Goal: Task Accomplishment & Management: Use online tool/utility

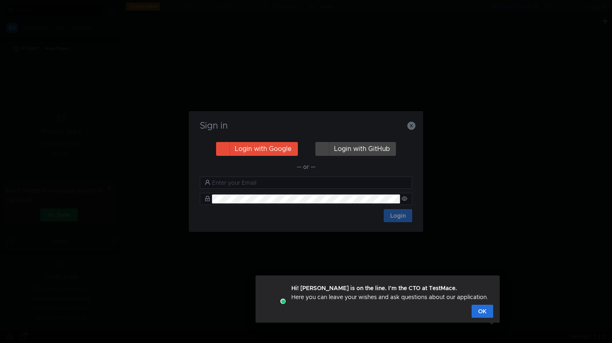
click at [260, 152] on button "Login with Google" at bounding box center [257, 149] width 82 height 14
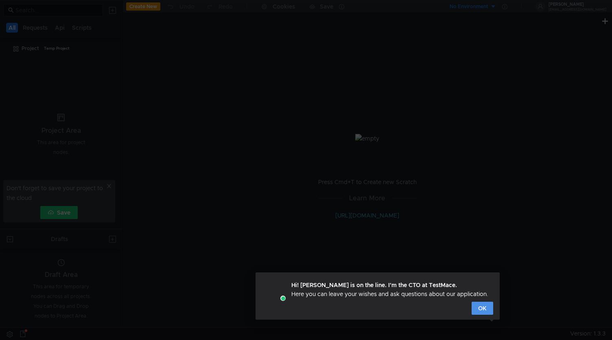
click at [485, 310] on button "OK" at bounding box center [482, 307] width 22 height 13
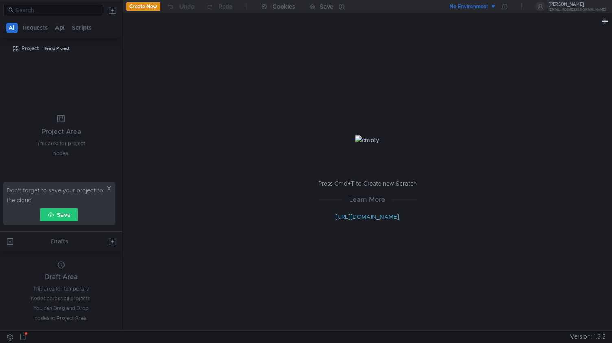
click at [156, 109] on div "Press Cmd+T to Create new Scratch Learn More [URL][DOMAIN_NAME]" at bounding box center [367, 178] width 489 height 304
click at [107, 184] on div "Don't forget to save your project to the cloud Save" at bounding box center [59, 203] width 112 height 42
click at [108, 188] on icon at bounding box center [109, 188] width 6 height 6
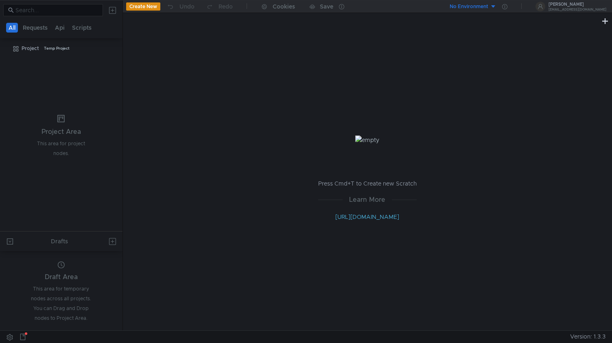
click at [144, 5] on button "Create New" at bounding box center [143, 6] width 34 height 8
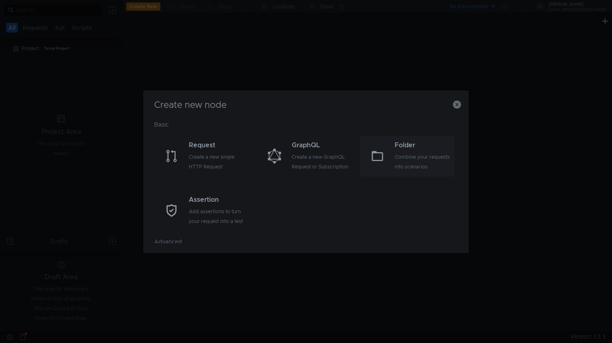
click at [395, 142] on div "Folder" at bounding box center [424, 145] width 58 height 10
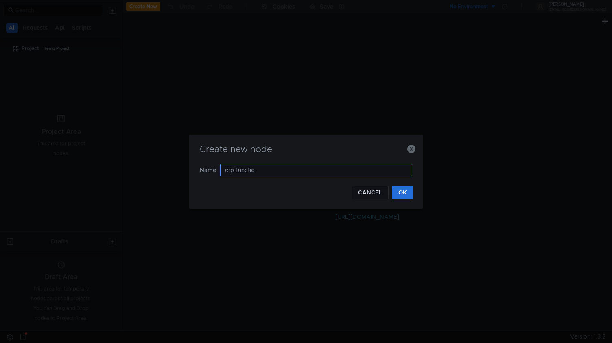
type input "erp-function"
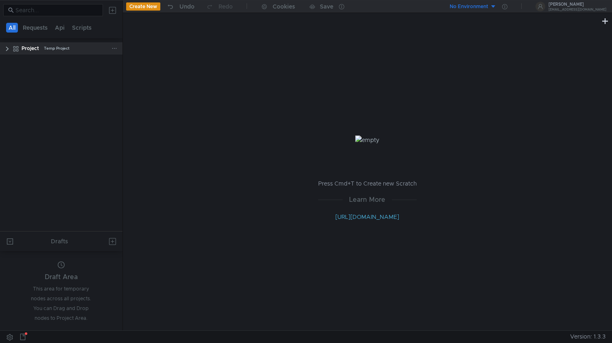
click at [7, 49] on clr-icon at bounding box center [7, 49] width 7 height 7
click at [31, 61] on div "erp-function" at bounding box center [40, 61] width 29 height 12
click at [115, 60] on icon at bounding box center [114, 62] width 6 height 6
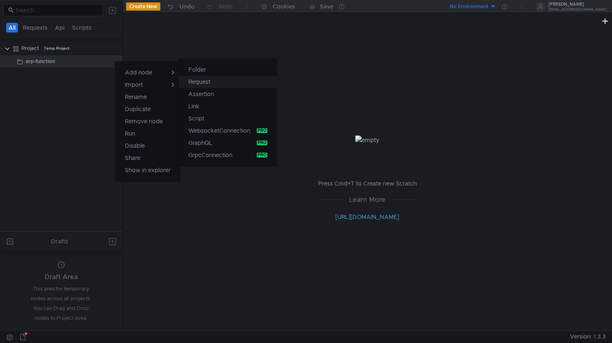
click at [204, 79] on app-tour-anchor "Request" at bounding box center [199, 82] width 22 height 10
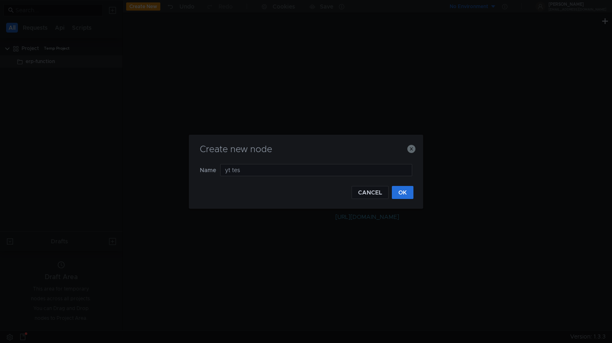
type input "yt test"
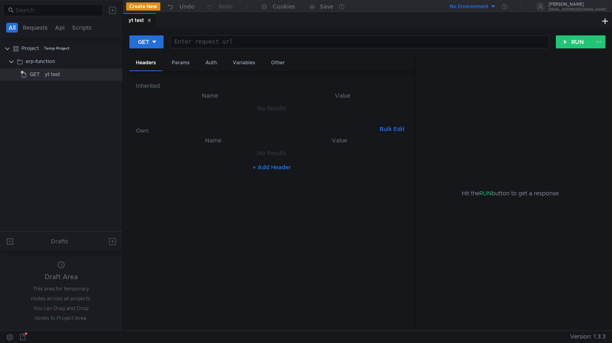
click at [219, 42] on div at bounding box center [359, 49] width 377 height 20
paste textarea "[URL][DOMAIN_NAME][PERSON_NAME]"
type textarea "[URL][DOMAIN_NAME][PERSON_NAME]"
click at [213, 66] on div "Auth" at bounding box center [211, 62] width 24 height 15
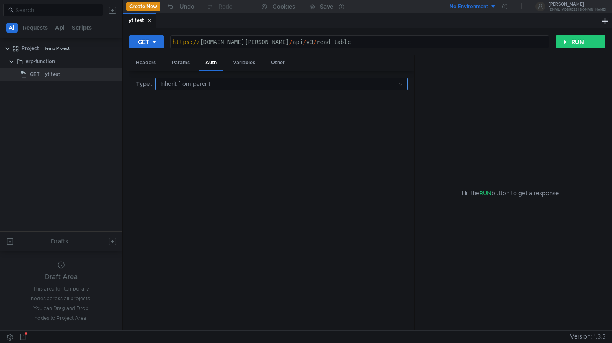
click at [204, 83] on input at bounding box center [278, 83] width 237 height 11
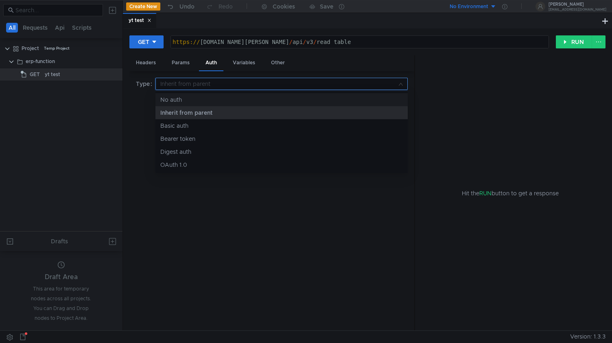
click at [234, 67] on div at bounding box center [306, 171] width 612 height 343
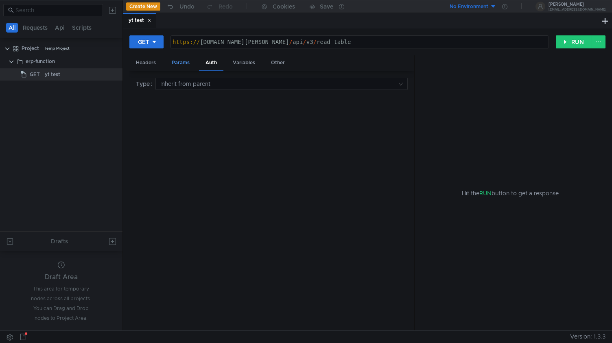
click at [189, 64] on div "Params" at bounding box center [180, 62] width 31 height 15
click at [153, 62] on div "Headers" at bounding box center [145, 62] width 33 height 15
click at [268, 165] on button "+ Add Header" at bounding box center [271, 167] width 45 height 10
click at [220, 159] on div at bounding box center [218, 162] width 120 height 20
paste textarea "Authorization"
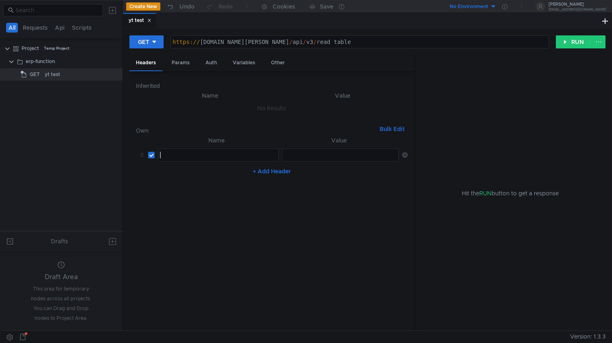
type textarea "Authorization"
click at [324, 152] on div at bounding box center [340, 162] width 117 height 20
paste textarea "OAuth y1_AQAD-qJSN57wAAAOygAAAAAAS-LxAAB2grJmuFpDioFDt010jUscABv_bw"
type textarea "OAuth y1_AQAD-qJSN57wAAAOygAAAAAAS-LxAAB2grJmuFpDioFDt010jUscABv_bw"
click at [284, 171] on button "+ Add Header" at bounding box center [271, 171] width 45 height 10
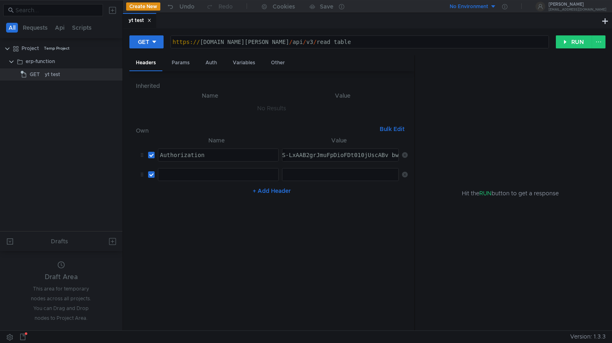
click at [204, 168] on div at bounding box center [218, 174] width 120 height 12
paste textarea "Accept"
type textarea "Accept"
click at [292, 172] on div at bounding box center [340, 181] width 117 height 20
paste textarea "application/json"
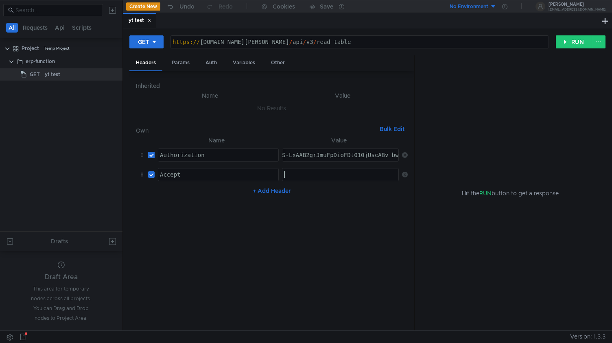
type textarea "application/json"
click at [264, 189] on button "+ Add Header" at bounding box center [271, 191] width 45 height 10
click at [209, 189] on div at bounding box center [218, 194] width 120 height 12
paste textarea "X-YT-Header-Format"
type textarea "X-YT-Header-Format"
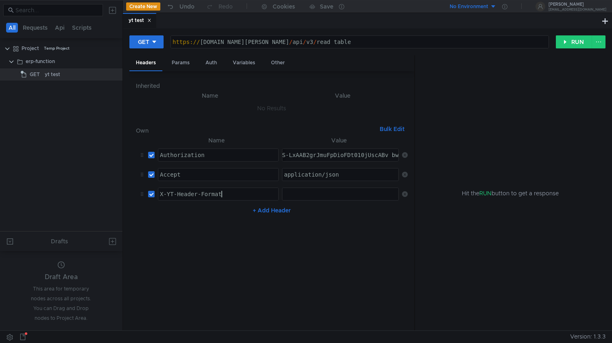
click at [306, 194] on div at bounding box center [340, 201] width 117 height 20
paste textarea "<format=text>yson"
type textarea "<format=text>yson"
click at [280, 208] on button "+ Add Header" at bounding box center [271, 210] width 45 height 10
click at [227, 212] on div at bounding box center [218, 220] width 120 height 20
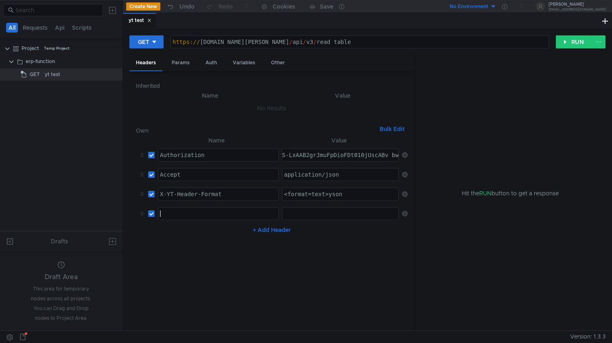
paste textarea "X-YT-Output-Format"
type textarea "X-YT-Output-Format"
click at [327, 212] on div at bounding box center [340, 220] width 117 height 20
paste textarea "<encode_utf8=%false>json"
type textarea "<encode_utf8=%false>json"
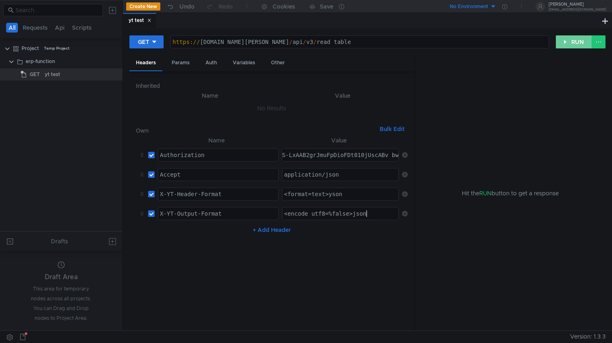
click at [572, 40] on button "RUN" at bounding box center [574, 41] width 36 height 13
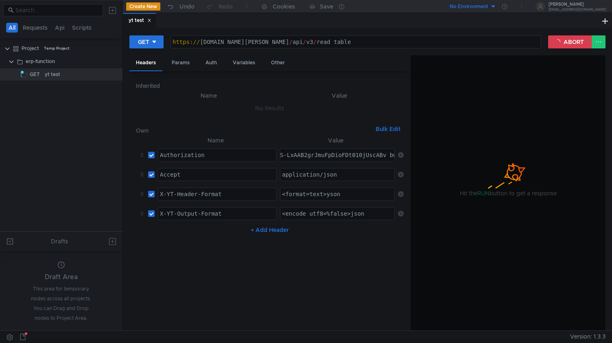
click at [410, 155] on div at bounding box center [410, 193] width 1 height 276
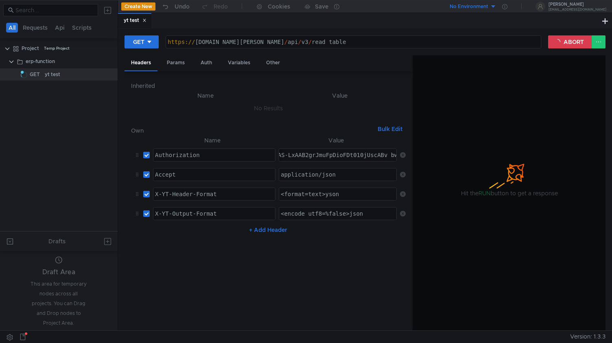
drag, startPoint x: 122, startPoint y: 155, endPoint x: 117, endPoint y: 155, distance: 4.9
click at [118, 155] on div at bounding box center [118, 165] width 0 height 330
drag, startPoint x: 412, startPoint y: 183, endPoint x: 406, endPoint y: 183, distance: 6.1
click at [406, 183] on div at bounding box center [406, 193] width 1 height 276
click at [573, 37] on button "ABORT" at bounding box center [570, 41] width 44 height 13
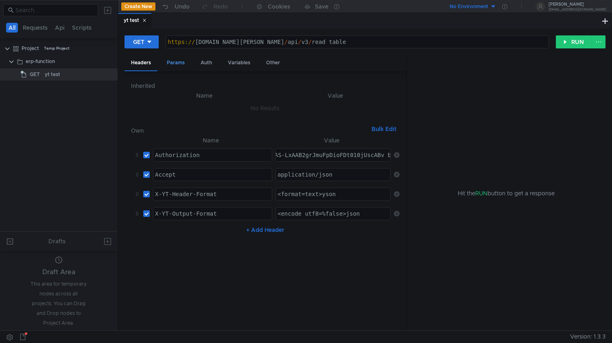
click at [175, 68] on div "Params" at bounding box center [175, 62] width 31 height 15
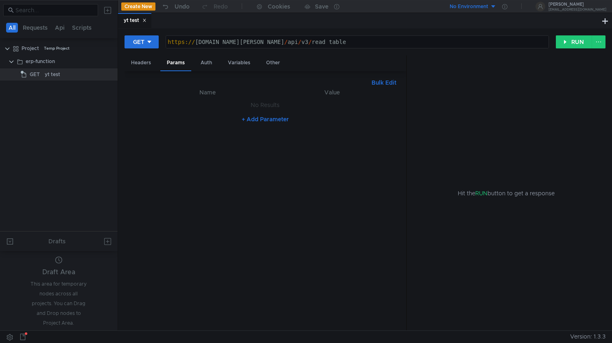
click at [273, 118] on button "+ Add Parameter" at bounding box center [265, 119] width 54 height 10
click at [222, 112] on div at bounding box center [212, 114] width 119 height 20
type textarea "path"
click at [292, 110] on div at bounding box center [334, 114] width 116 height 20
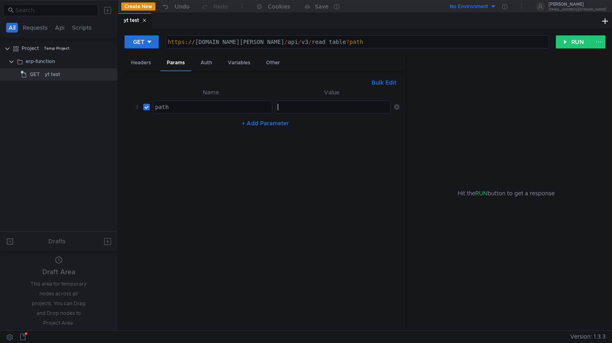
paste textarea "//home/lavka/erp/pricing/replica/local/competitor-settings/2025-05-05"
type textarea "//home/lavka/erp/pricing/replica/local/competitor-settings/2025-05-05"
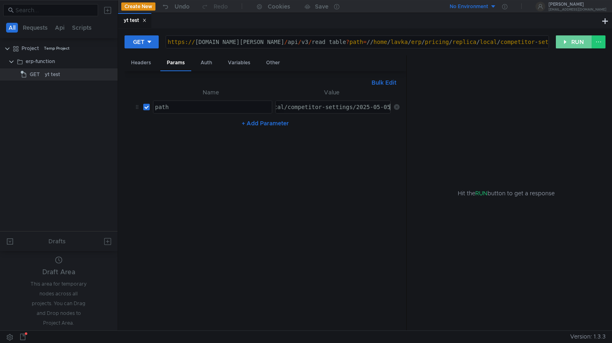
click at [567, 40] on button "RUN" at bounding box center [574, 41] width 36 height 13
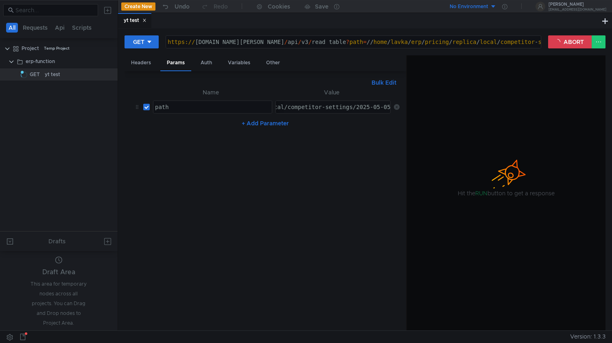
click at [313, 108] on div "//home/lavka/erp/pricing/replica/local/competitor-settings/2025-05-05" at bounding box center [271, 114] width 239 height 20
click at [149, 59] on div "Headers" at bounding box center [140, 62] width 33 height 15
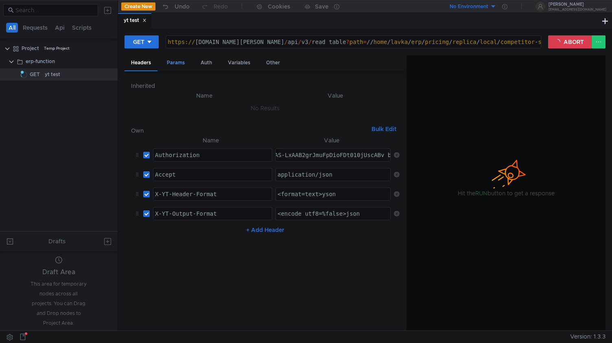
click at [181, 62] on div "Params" at bounding box center [175, 62] width 31 height 15
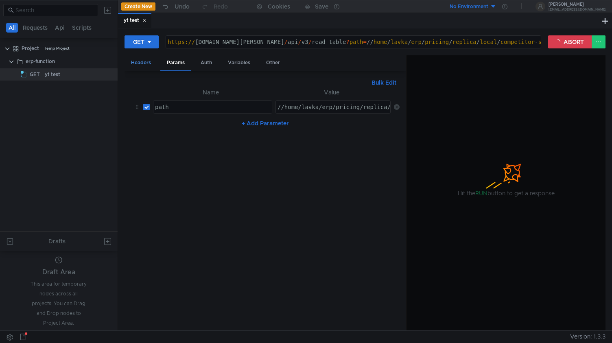
click at [142, 61] on div "Headers" at bounding box center [140, 62] width 33 height 15
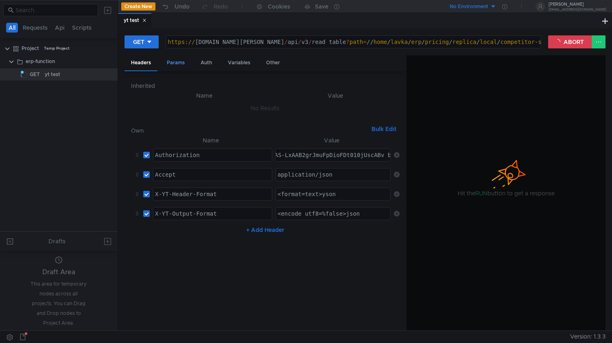
click at [183, 60] on div "Params" at bounding box center [175, 62] width 31 height 15
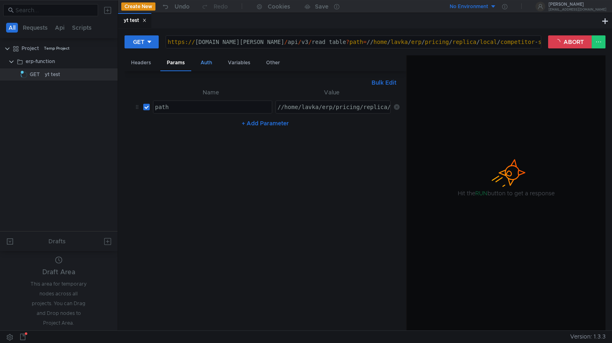
click at [202, 60] on div "Auth" at bounding box center [206, 62] width 24 height 15
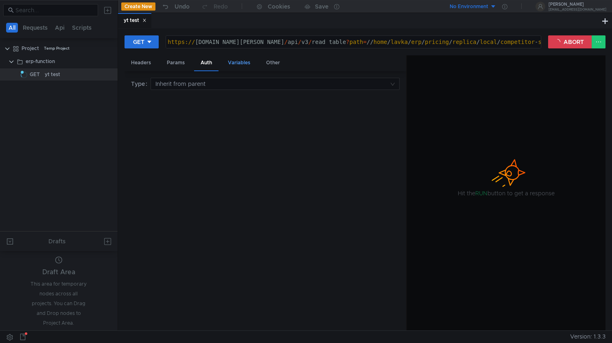
click at [237, 59] on div "Variables" at bounding box center [238, 62] width 35 height 15
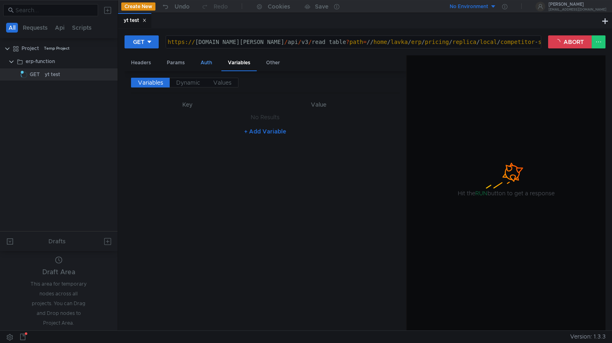
click at [210, 59] on div "Auth" at bounding box center [206, 62] width 24 height 15
click at [172, 59] on div "Params" at bounding box center [175, 62] width 31 height 15
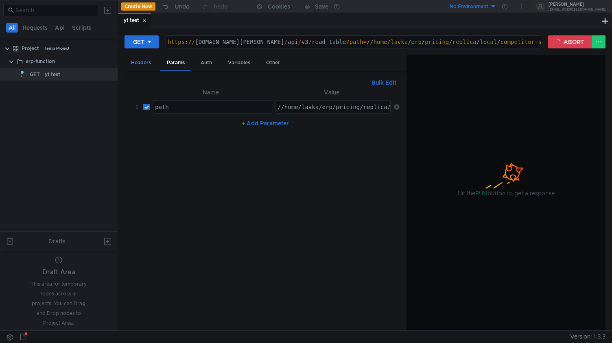
click at [145, 63] on div "Headers" at bounding box center [140, 62] width 33 height 15
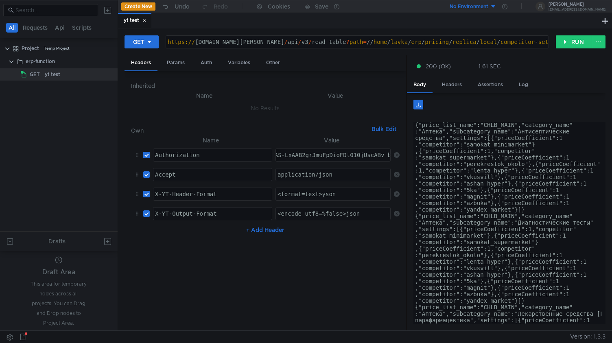
click at [347, 31] on div "GET [URL][DOMAIN_NAME][PERSON_NAME] https:// [DOMAIN_NAME][PERSON_NAME] / api /…" at bounding box center [365, 179] width 494 height 302
type textarea "[URL][DOMAIN_NAME][PERSON_NAME]"
click at [346, 37] on div "https:// [DOMAIN_NAME][PERSON_NAME] / api / v3 / read_table ? path = // home / …" at bounding box center [357, 42] width 382 height 12
click at [394, 43] on div "https:// [DOMAIN_NAME][PERSON_NAME] / api / v3 / read_table ? path = // home / …" at bounding box center [408, 49] width 485 height 20
click at [235, 159] on div "Authorization" at bounding box center [212, 162] width 119 height 20
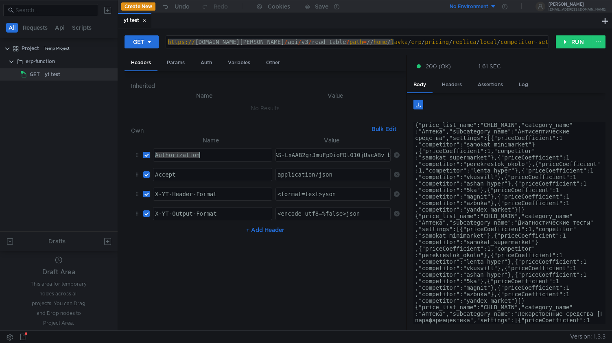
click at [306, 156] on div "OAuth y1_AQAD-qJSN57wAAAOygAAAAAAS-LxAAB2grJmuFpDioFDt010jUscABv_bw" at bounding box center [279, 162] width 232 height 20
click at [234, 173] on div "Accept" at bounding box center [212, 181] width 119 height 20
click at [301, 181] on div "application/json application/json ההההההההההההההההההההההההההההההההההההההההההההה…" at bounding box center [332, 174] width 115 height 13
click at [303, 180] on div "application/json" at bounding box center [334, 181] width 116 height 20
click at [238, 197] on div "X-YT-Header-Format" at bounding box center [212, 201] width 119 height 20
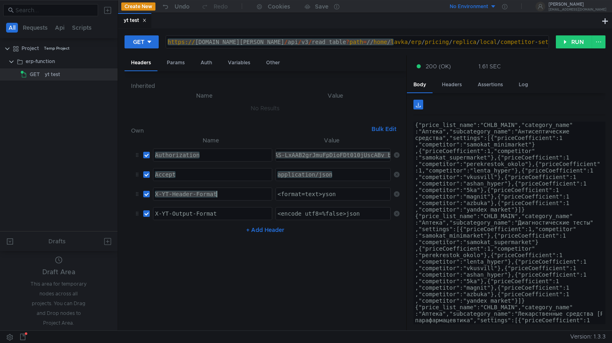
click at [295, 188] on div "<format=text>yson <format=text>yson ההההההההההההההההההההההההההההההההההההההההההה…" at bounding box center [332, 194] width 115 height 13
click at [295, 193] on div "<format=text>yson" at bounding box center [334, 201] width 116 height 20
click at [229, 212] on div "X-YT-Output-Format" at bounding box center [212, 220] width 119 height 20
click at [328, 218] on div "<encode_utf8=%false>json" at bounding box center [334, 220] width 116 height 20
click at [173, 160] on div "Authorization" at bounding box center [212, 162] width 119 height 20
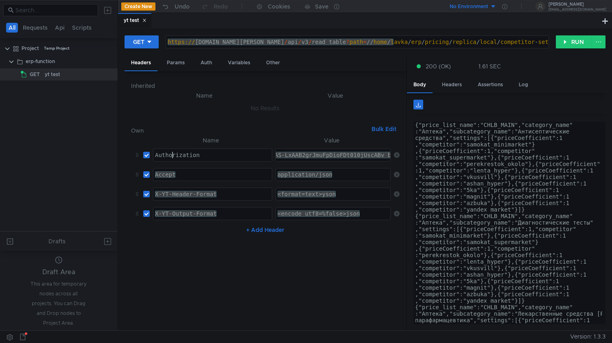
click at [189, 170] on div "Accept" at bounding box center [212, 174] width 119 height 12
click at [206, 185] on td "X-YT-Header-Format X-YT-Header-Format ההההההההההההההההההההההההההההההההההההההההה…" at bounding box center [211, 194] width 123 height 20
click at [206, 193] on div "X-YT-Header-Format" at bounding box center [212, 201] width 119 height 20
click at [206, 206] on td "X-YT-Output-Format X-YT-Output-Format ההההההההההההההההההההההההההההההההההההההההה…" at bounding box center [211, 214] width 123 height 20
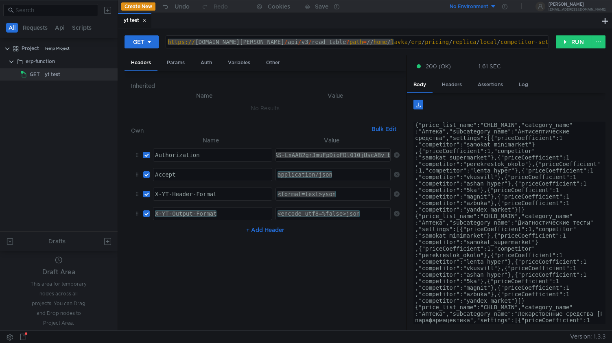
click at [206, 209] on div "X-YT-Output-Format" at bounding box center [212, 213] width 119 height 12
click at [284, 213] on div "<encode_utf8=%false>json" at bounding box center [334, 220] width 116 height 20
click at [286, 197] on div "<format=text>yson" at bounding box center [334, 201] width 116 height 20
click at [293, 178] on div "application/json" at bounding box center [334, 181] width 116 height 20
click at [310, 150] on div "OAuth y1_AQAD-qJSN57wAAAOygAAAAAAS-LxAAB2grJmuFpDioFDt010jUscABv_bw" at bounding box center [333, 155] width 114 height 12
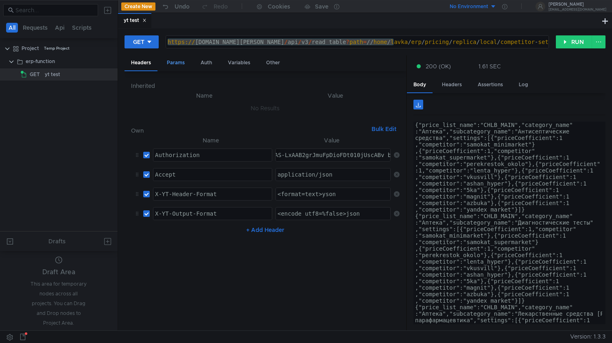
click at [175, 61] on div "Params" at bounding box center [175, 62] width 31 height 15
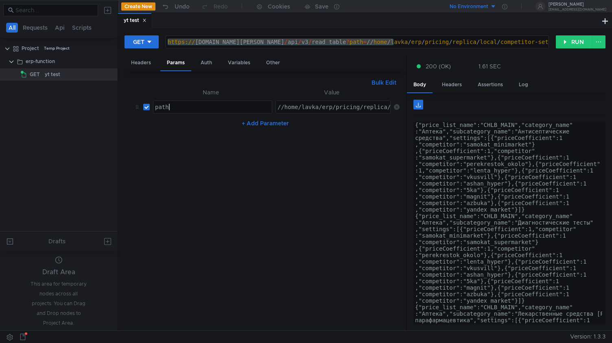
click at [202, 109] on div "path" at bounding box center [212, 114] width 119 height 20
click at [202, 170] on nz-table "Name Value path path הההההההההההההההההההההההההההההההההההההההההההההההההההההההההה…" at bounding box center [265, 205] width 269 height 237
click at [301, 106] on div "//home/lavka/erp/pricing/replica/local/competitor-settings/2025-05-05" at bounding box center [395, 114] width 239 height 20
click at [312, 108] on div "//home/lavka/erp/pricing/replica/local/competitor-settings/2025-05-05" at bounding box center [395, 114] width 239 height 20
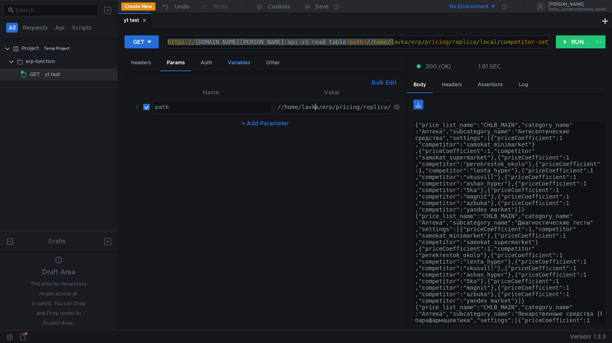
click at [232, 65] on div "Variables" at bounding box center [238, 62] width 35 height 15
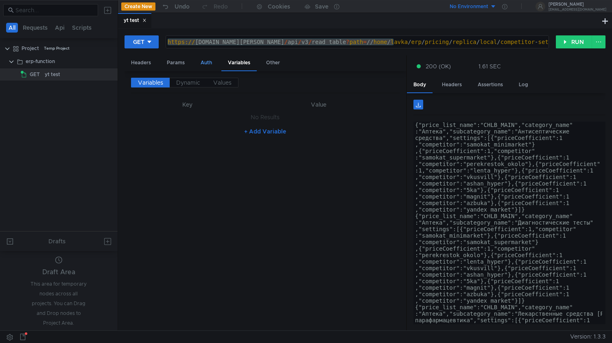
click at [200, 67] on div "Auth" at bounding box center [206, 62] width 24 height 15
click at [177, 64] on div "Params" at bounding box center [175, 62] width 31 height 15
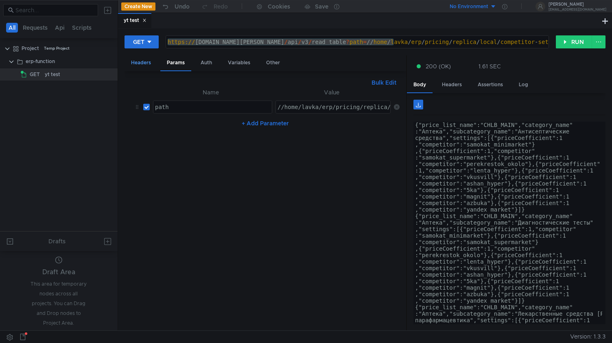
click at [139, 63] on div "Headers" at bounding box center [140, 62] width 33 height 15
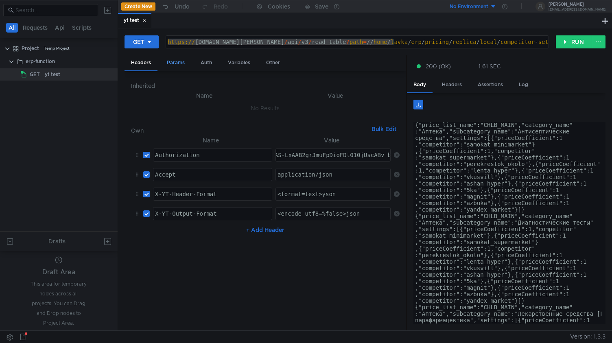
click at [167, 63] on div "Params" at bounding box center [175, 62] width 31 height 15
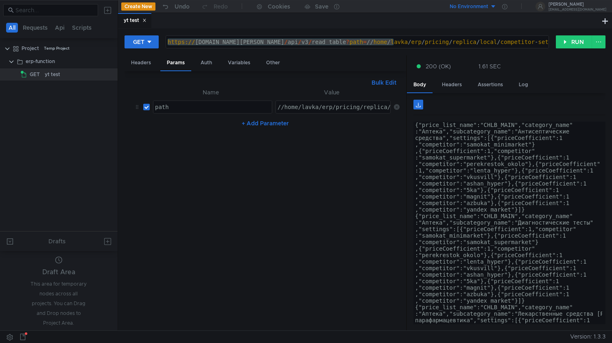
click at [275, 46] on div "https:// [DOMAIN_NAME][PERSON_NAME] / api / v3 / read_table ? path = // home / …" at bounding box center [408, 49] width 485 height 20
click at [273, 63] on div "Other" at bounding box center [273, 62] width 27 height 15
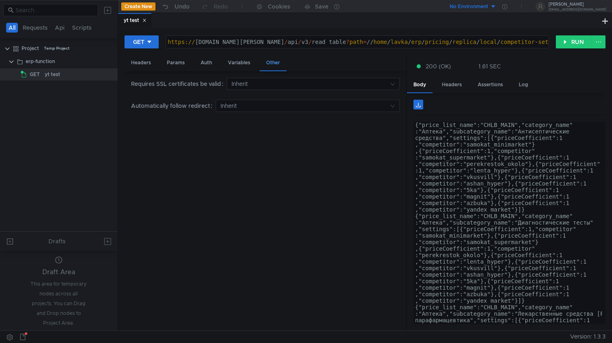
click at [264, 63] on div "Other" at bounding box center [273, 63] width 27 height 16
click at [238, 64] on div "Variables" at bounding box center [238, 62] width 35 height 15
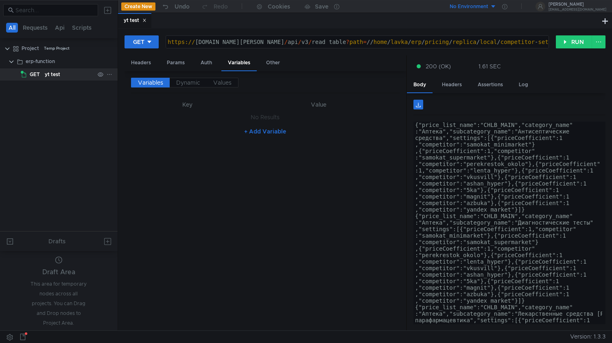
click at [75, 75] on div "yt test" at bounding box center [70, 74] width 50 height 12
click at [109, 71] on div at bounding box center [110, 74] width 6 height 7
click at [88, 113] on div at bounding box center [306, 171] width 612 height 343
click at [72, 79] on div "yt test" at bounding box center [70, 74] width 50 height 12
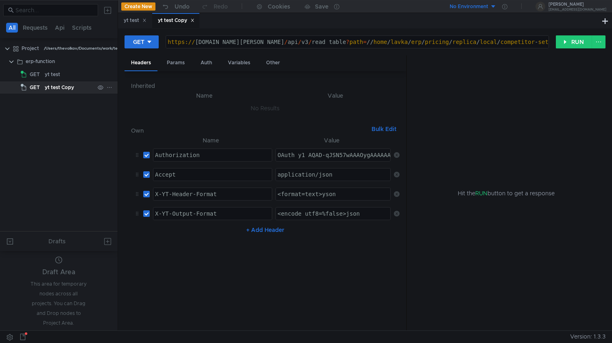
click at [77, 88] on div "yt test Copy" at bounding box center [70, 87] width 50 height 12
click at [179, 63] on div "Params" at bounding box center [175, 62] width 31 height 15
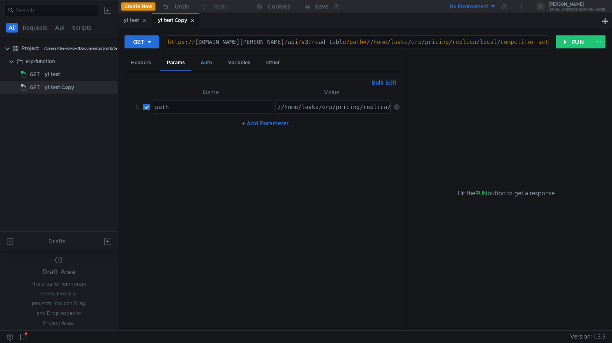
click at [202, 63] on div "Auth" at bounding box center [206, 62] width 24 height 15
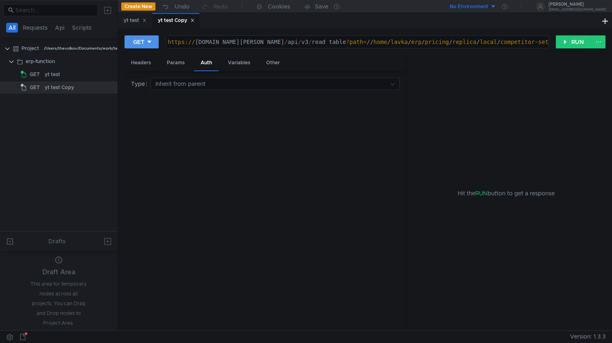
click at [139, 46] on div "GET" at bounding box center [138, 41] width 11 height 9
click at [142, 72] on li "POST" at bounding box center [141, 71] width 35 height 13
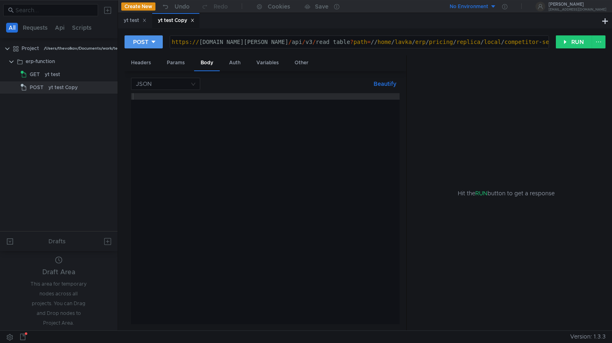
click at [148, 40] on div "POST" at bounding box center [140, 41] width 15 height 9
click at [147, 57] on li "GET" at bounding box center [143, 58] width 38 height 13
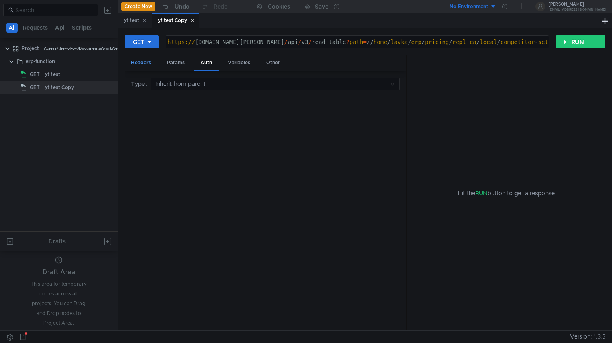
click at [140, 63] on div "Headers" at bounding box center [140, 62] width 33 height 15
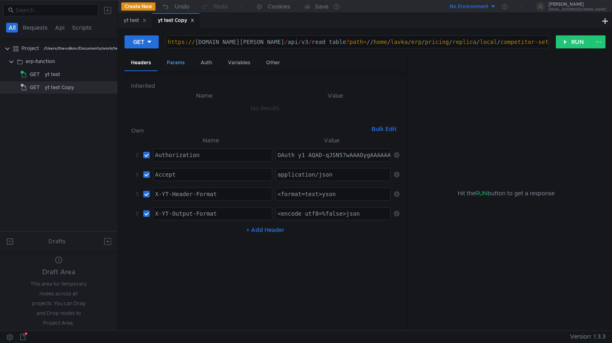
click at [179, 64] on div "Params" at bounding box center [175, 62] width 31 height 15
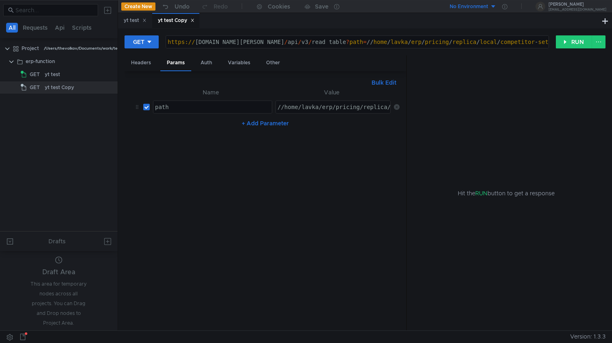
type textarea "//home/lavka/erp/pricing/replica/local/competitor-settings/2025-05-05"
click at [310, 106] on div "//home/lavka/erp/pricing/replica/local/competitor-settings/2025-05-05" at bounding box center [395, 114] width 239 height 20
